Goal: Task Accomplishment & Management: Complete application form

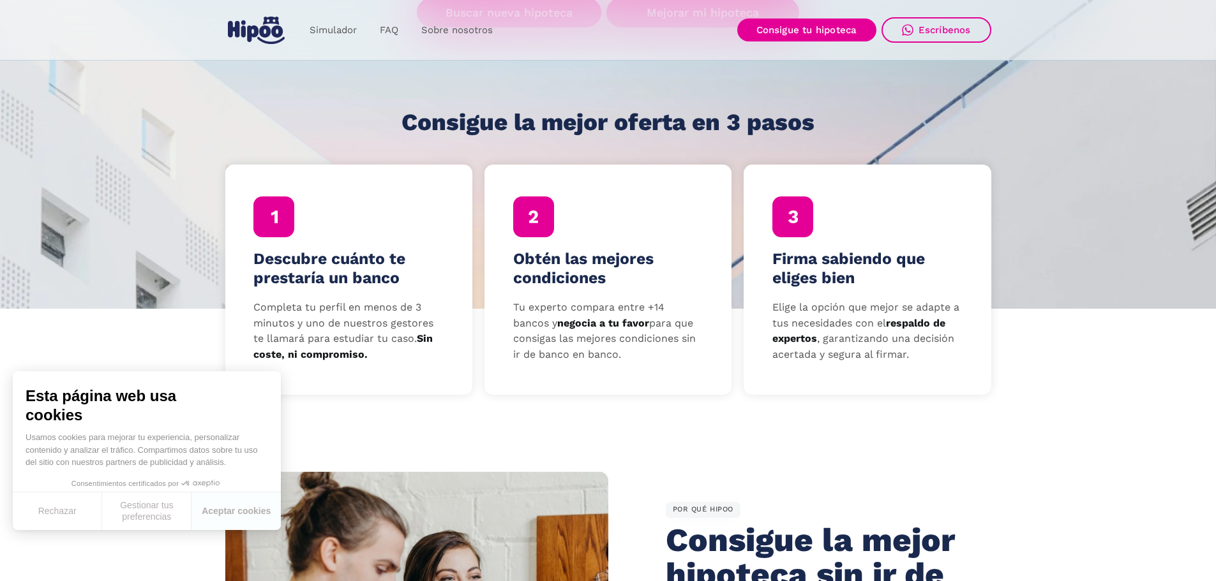
scroll to position [191, 0]
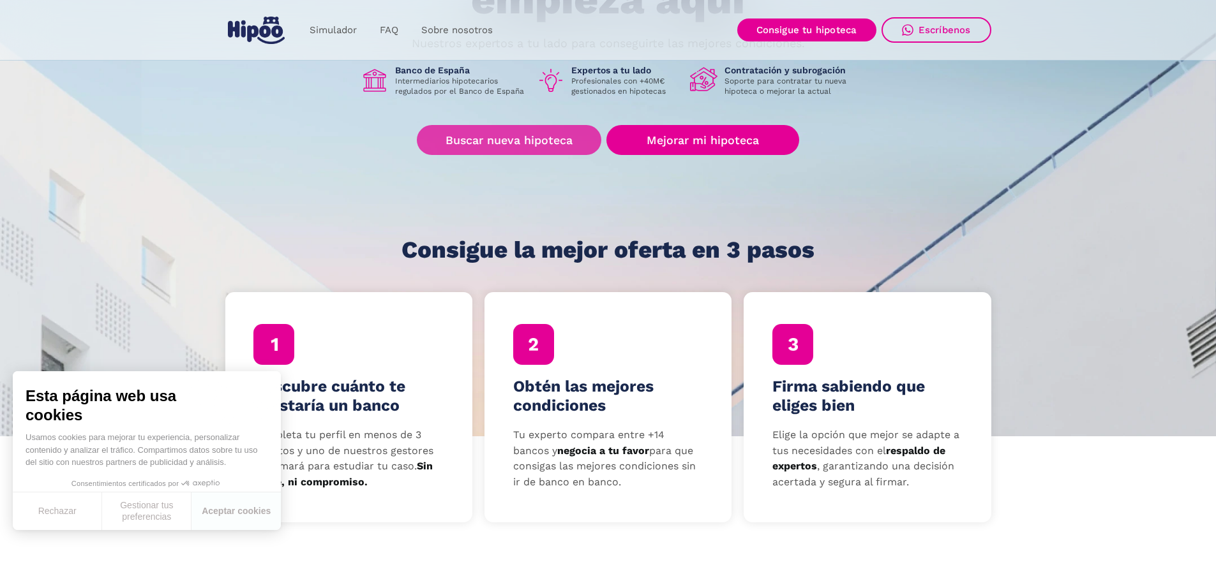
click at [541, 149] on link "Buscar nueva hipoteca" at bounding box center [509, 140] width 184 height 30
click at [532, 138] on link "Buscar nueva hipoteca" at bounding box center [509, 140] width 184 height 30
click at [493, 141] on link "Buscar nueva hipoteca" at bounding box center [509, 140] width 184 height 30
